Goal: Transaction & Acquisition: Purchase product/service

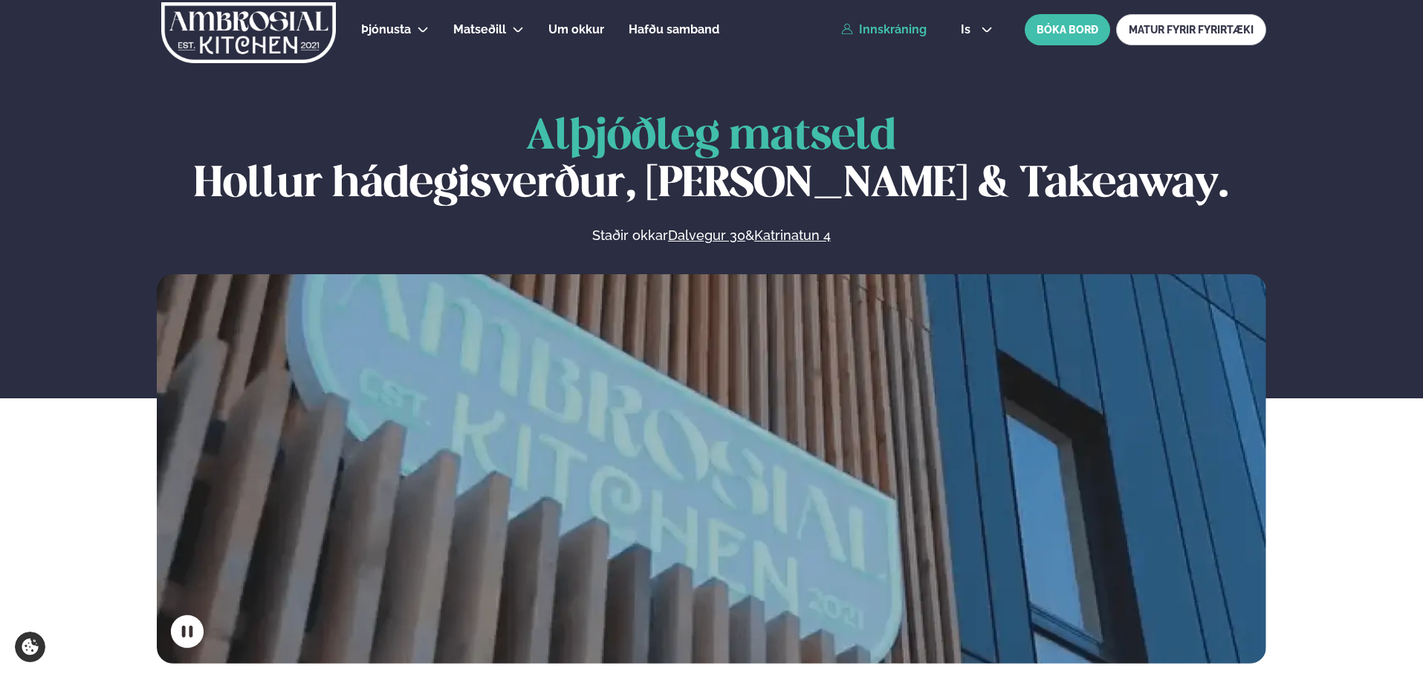
click at [881, 23] on link "Innskráning" at bounding box center [883, 29] width 85 height 13
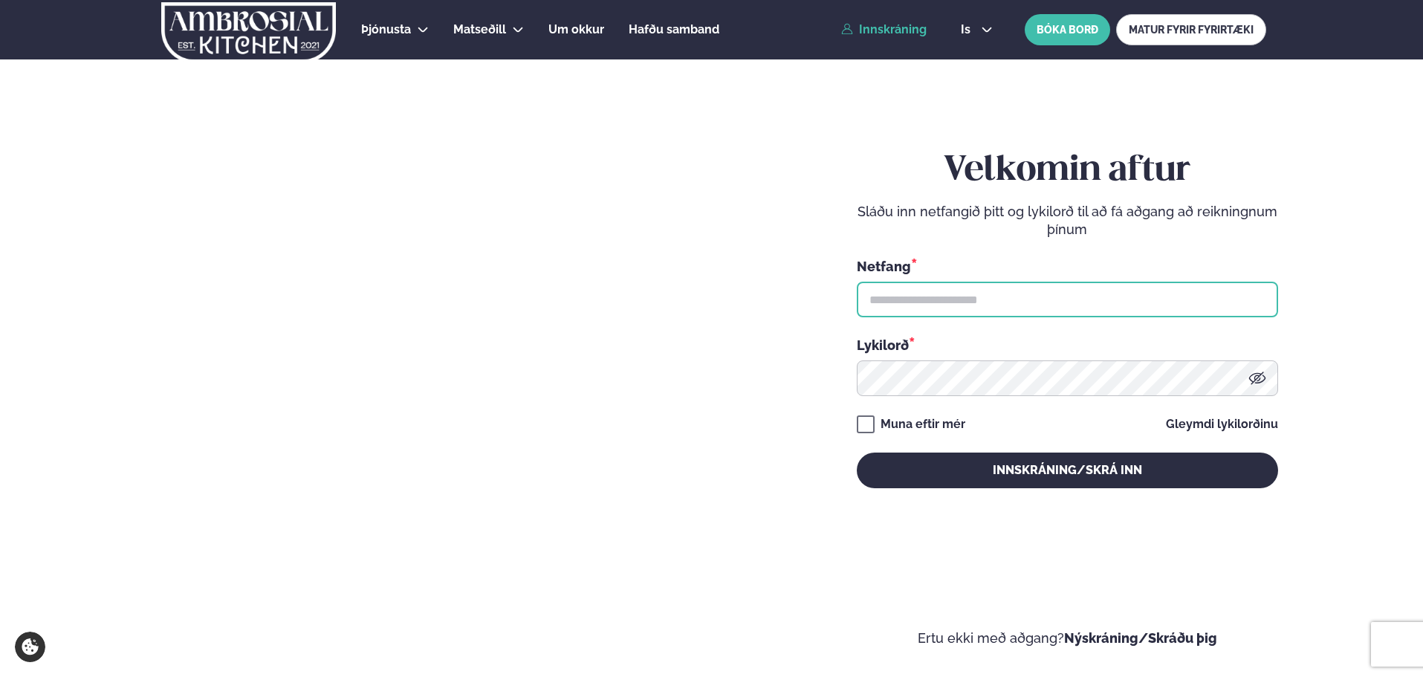
click at [980, 303] on input "text" at bounding box center [1067, 300] width 421 height 36
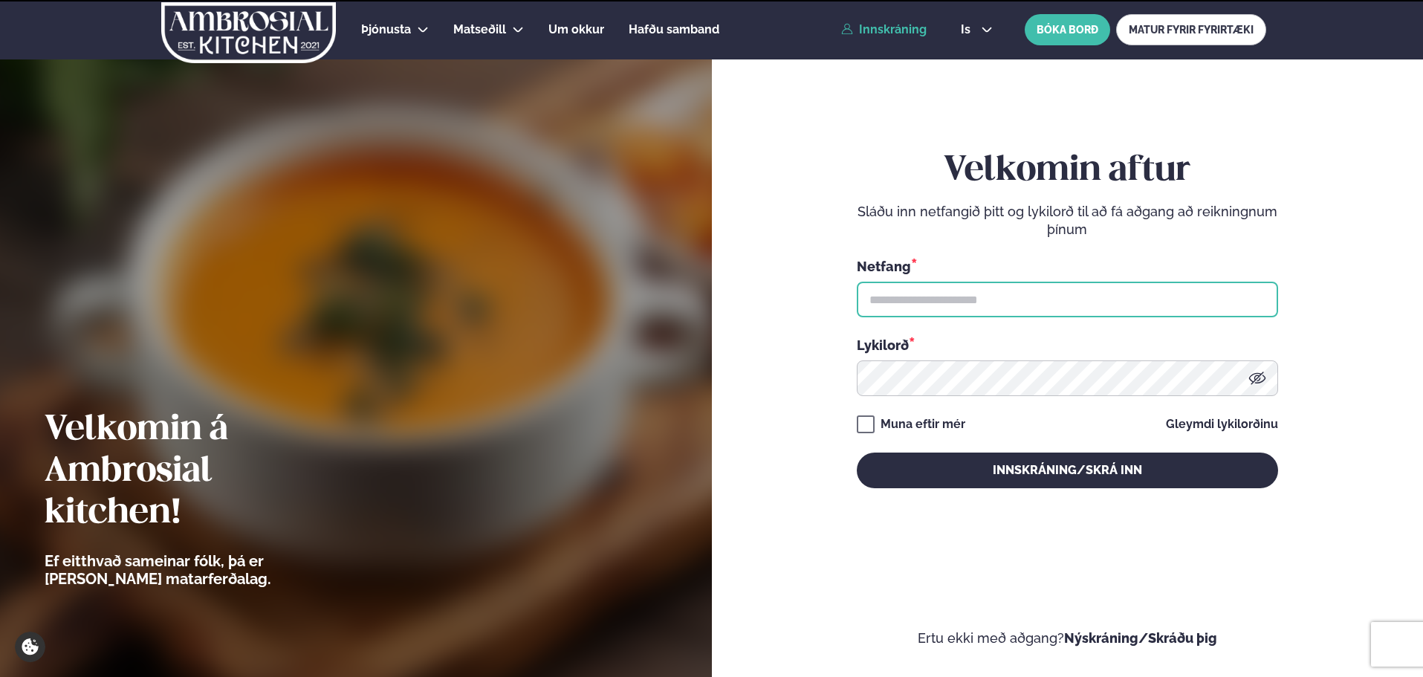
type input "**********"
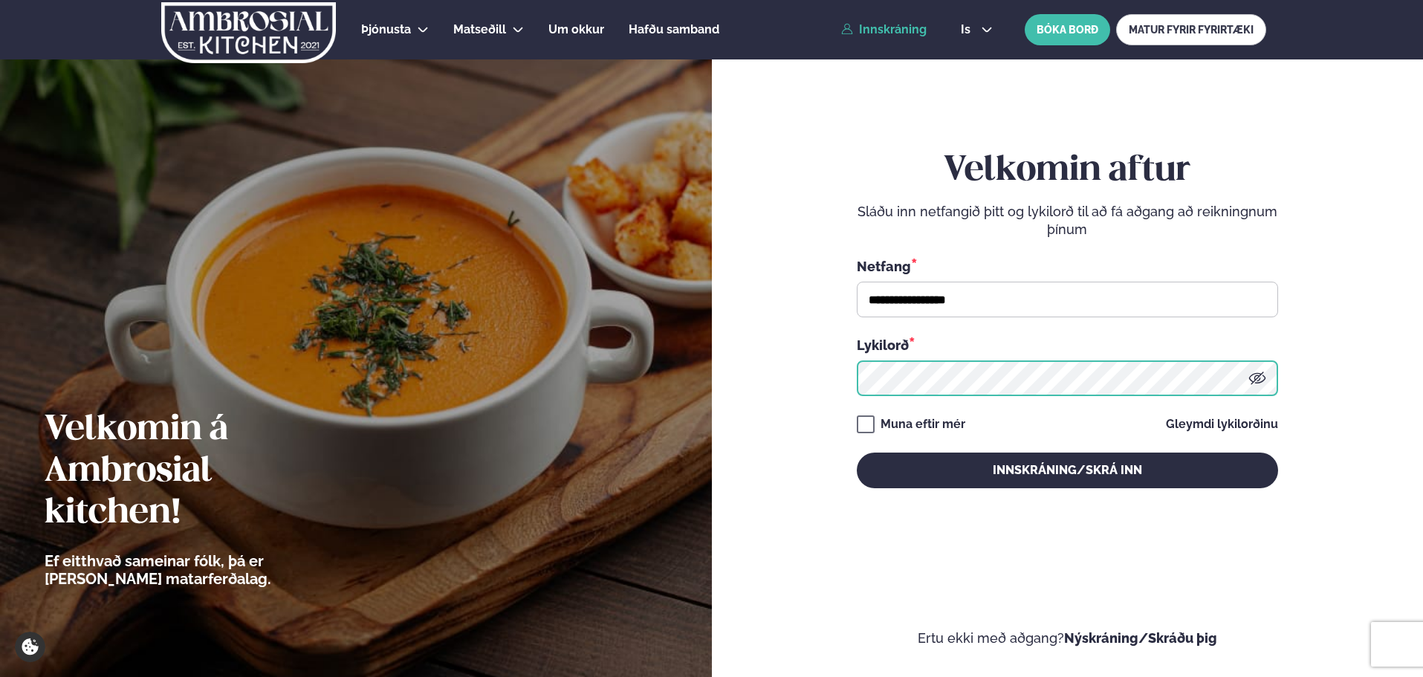
click at [857, 453] on button "Innskráning/Skrá inn" at bounding box center [1067, 471] width 421 height 36
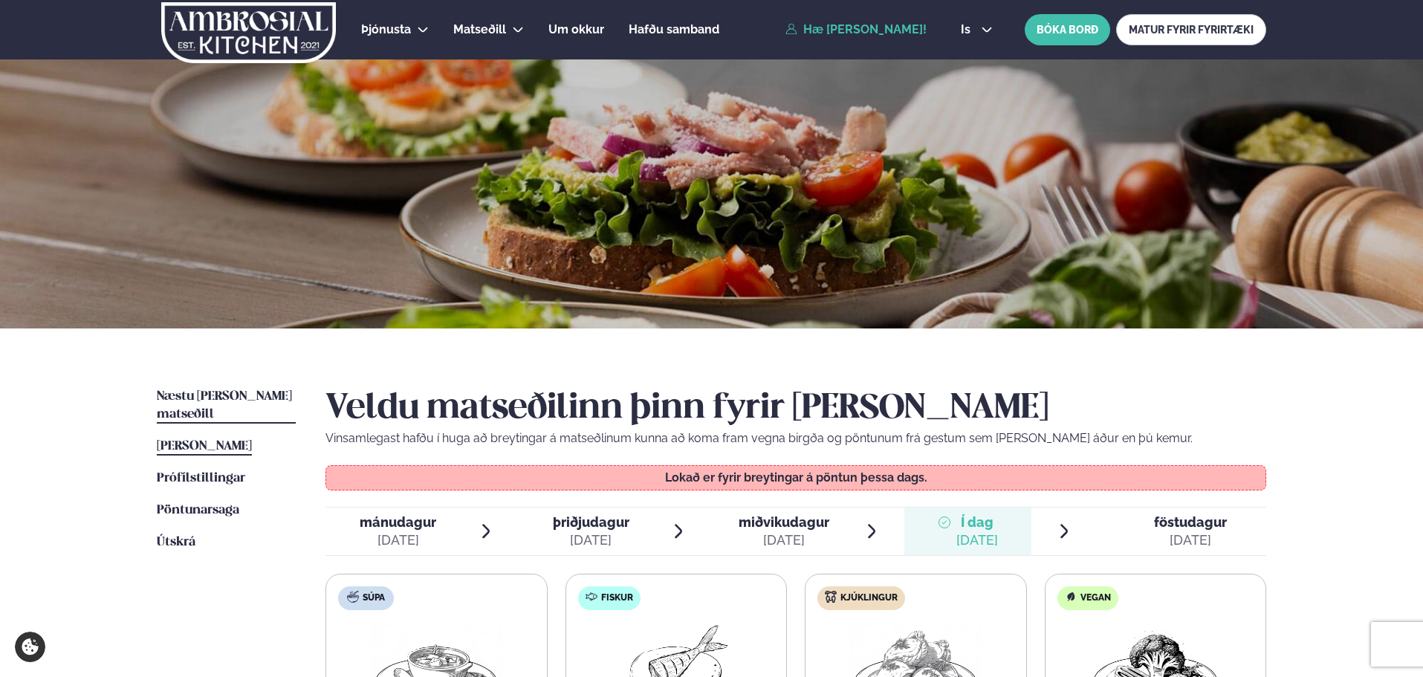
click at [261, 397] on span "Næstu [PERSON_NAME] matseðill" at bounding box center [224, 405] width 135 height 30
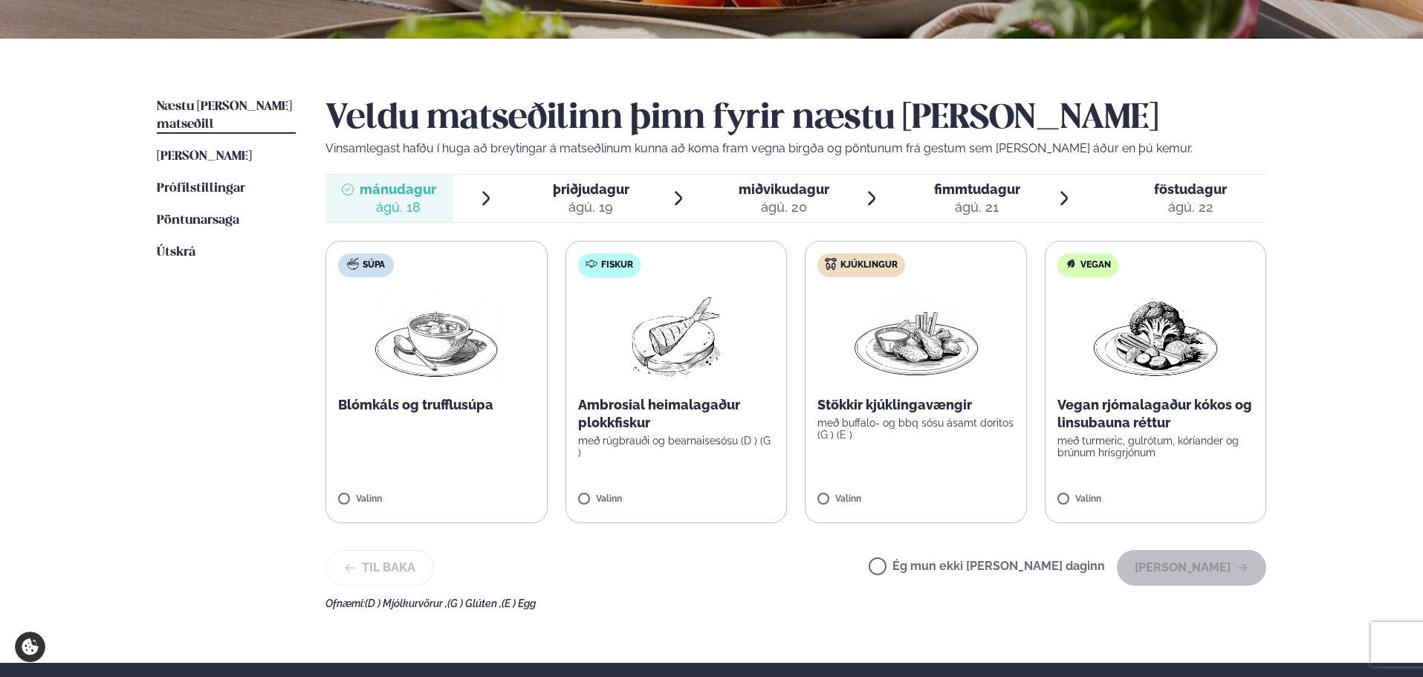
scroll to position [297, 0]
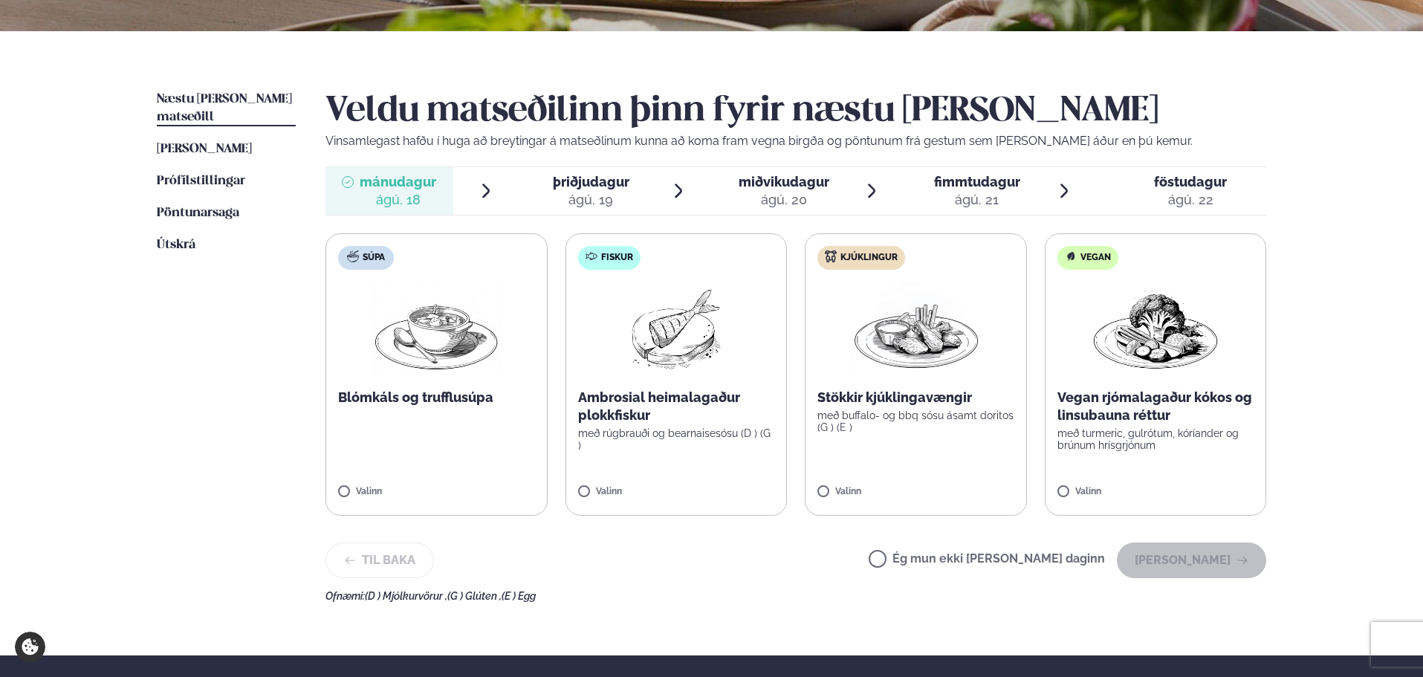
drag, startPoint x: 575, startPoint y: 190, endPoint x: 847, endPoint y: 217, distance: 274.1
click at [575, 190] on span "þriðjudagur" at bounding box center [591, 182] width 77 height 16
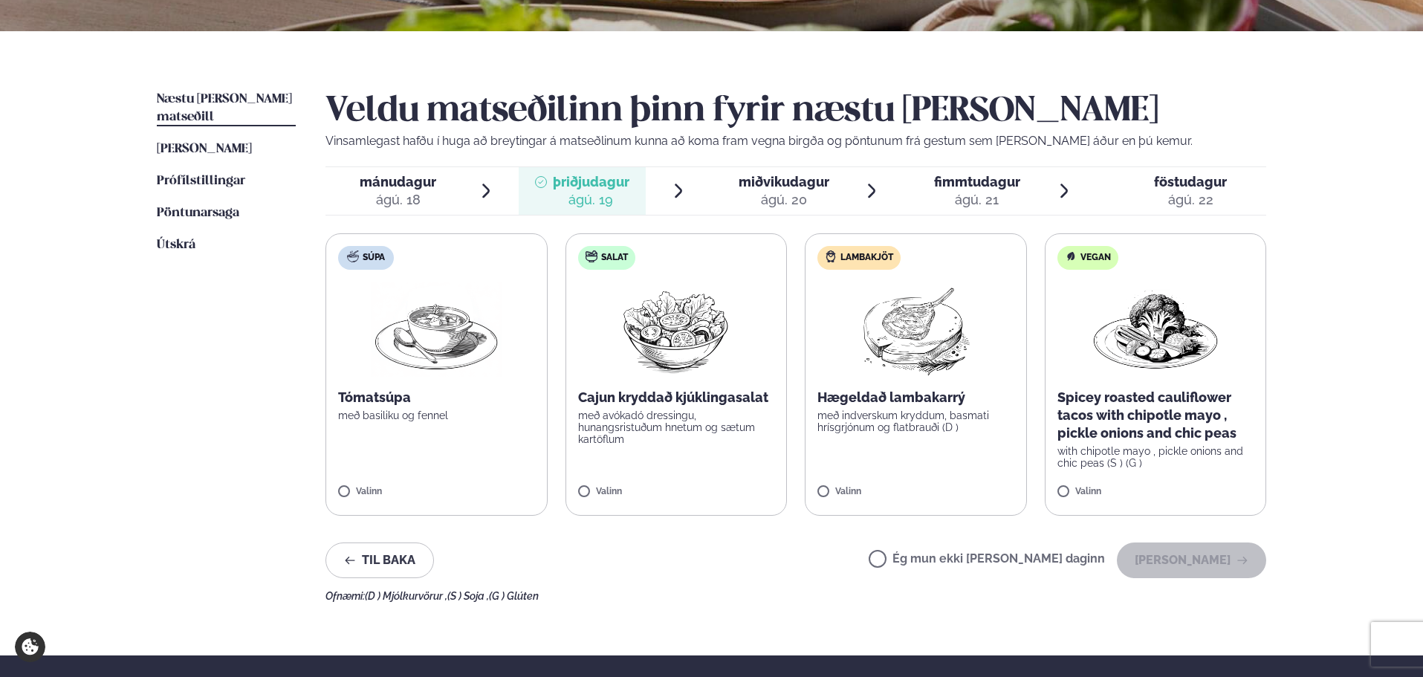
click at [703, 320] on img at bounding box center [676, 329] width 132 height 95
click at [1196, 556] on button "[PERSON_NAME]" at bounding box center [1191, 561] width 149 height 36
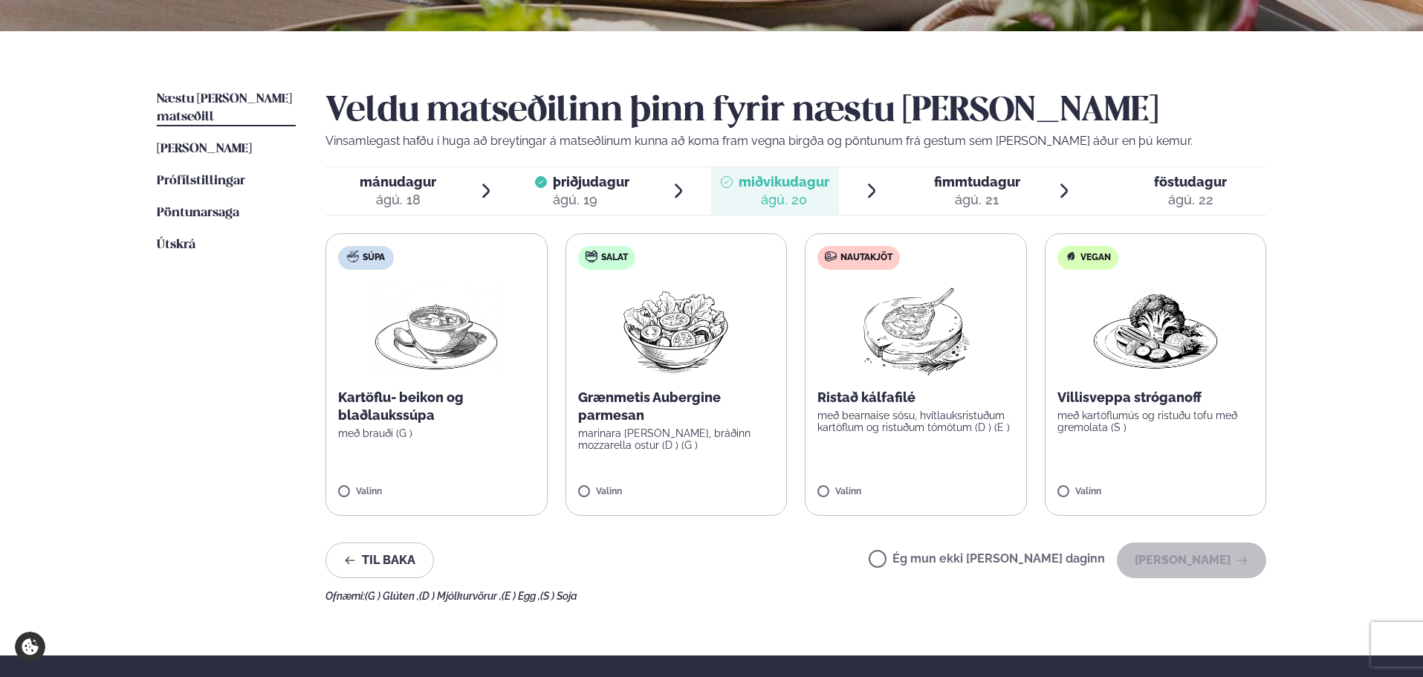
click at [971, 192] on div "ágú. 21" at bounding box center [977, 200] width 86 height 18
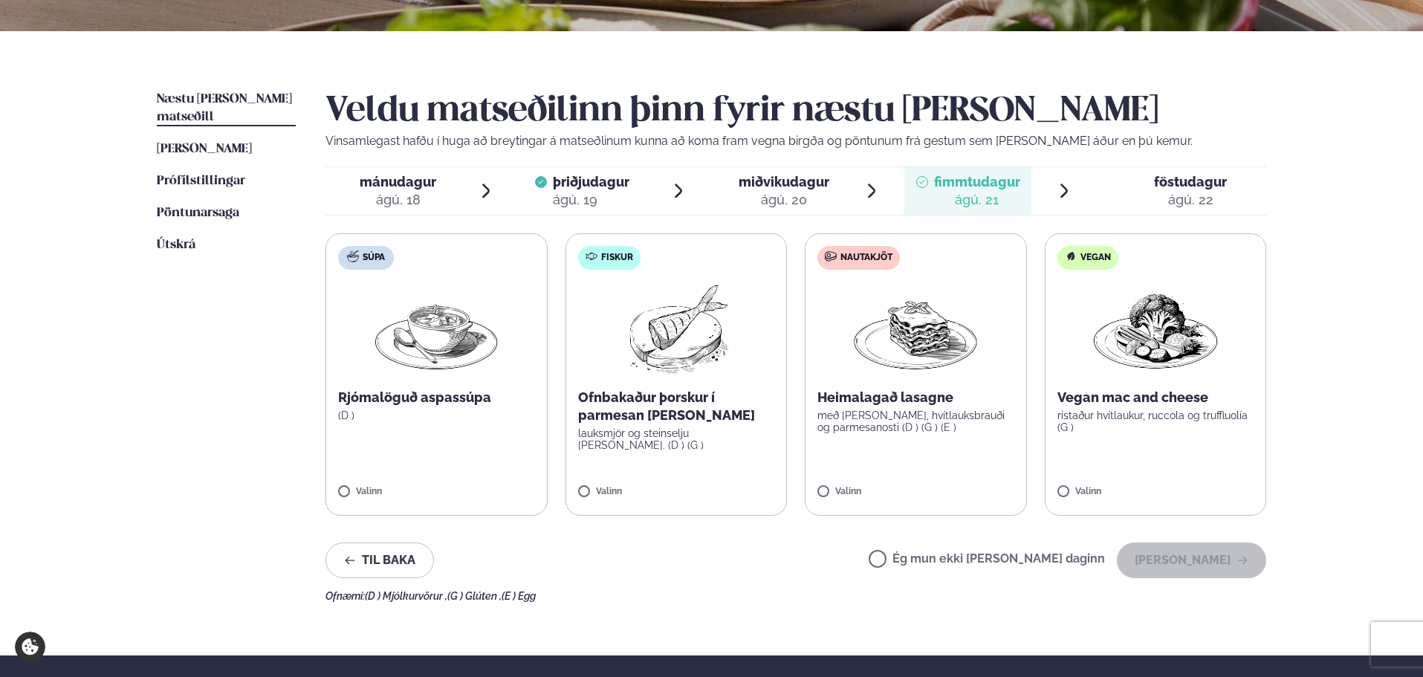
click at [1166, 191] on div "ágú. 22" at bounding box center [1190, 200] width 73 height 18
